Goal: Task Accomplishment & Management: Use online tool/utility

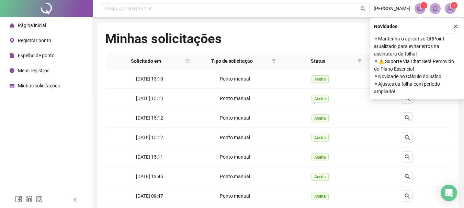
click at [48, 38] on span "Registrar ponto" at bounding box center [34, 40] width 33 height 5
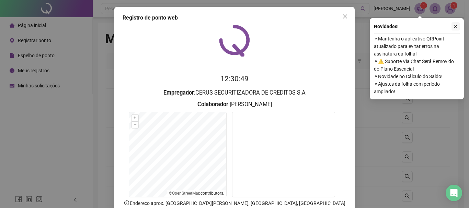
click at [455, 25] on icon "close" at bounding box center [455, 26] width 5 height 5
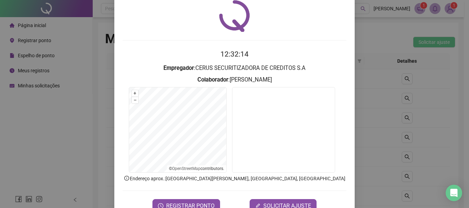
scroll to position [45, 0]
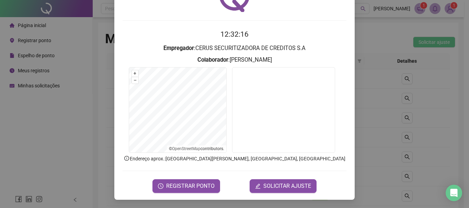
drag, startPoint x: 407, startPoint y: 49, endPoint x: 395, endPoint y: 48, distance: 11.4
click at [405, 49] on div "Registro de ponto web 12:32:16 Empregador : CERUS SECURITIZADORA DE CREDITOS S.…" at bounding box center [234, 104] width 469 height 208
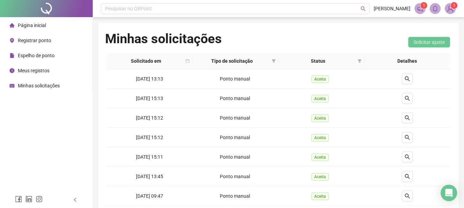
click at [37, 72] on span "Meus registros" at bounding box center [34, 70] width 32 height 5
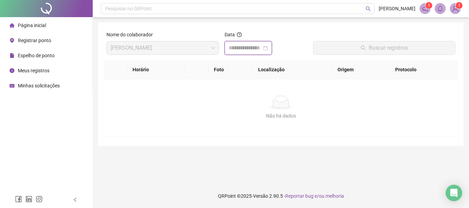
click at [233, 44] on input at bounding box center [245, 48] width 33 height 8
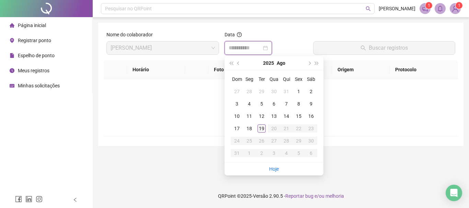
type input "**********"
click at [261, 127] on div "19" at bounding box center [261, 129] width 8 height 8
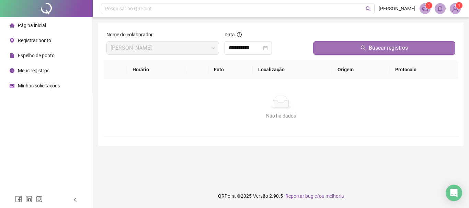
click at [352, 46] on button "Buscar registros" at bounding box center [384, 48] width 142 height 14
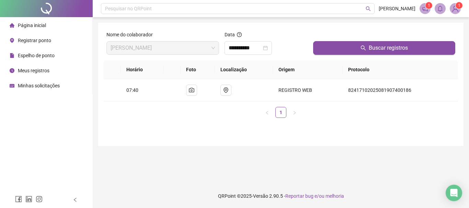
click at [43, 43] on span "Registrar ponto" at bounding box center [34, 40] width 33 height 5
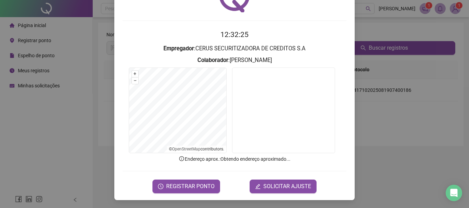
scroll to position [45, 0]
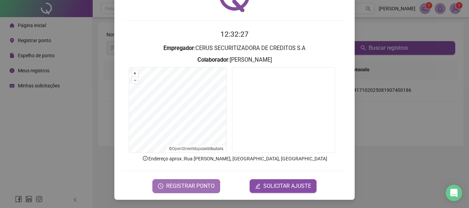
click at [201, 185] on span "REGISTRAR PONTO" at bounding box center [190, 186] width 48 height 8
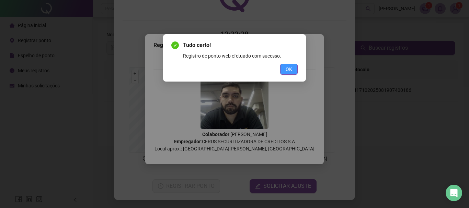
click at [290, 66] on span "OK" at bounding box center [289, 70] width 7 height 8
